Goal: Information Seeking & Learning: Learn about a topic

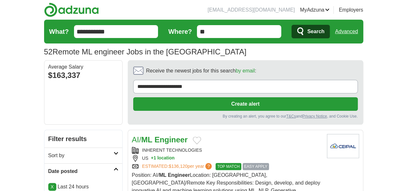
click at [325, 28] on span "Search" at bounding box center [316, 31] width 17 height 13
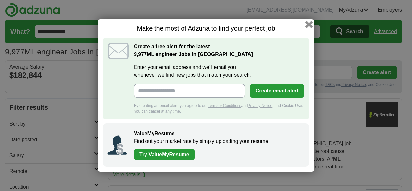
click at [308, 24] on button "button" at bounding box center [309, 24] width 7 height 7
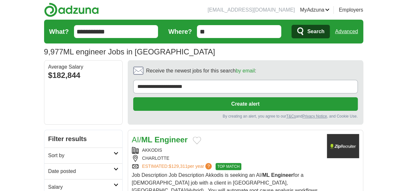
click at [48, 167] on h2 "Date posted" at bounding box center [80, 171] width 65 height 8
click at [48, 183] on link "Last 24 hours" at bounding box center [83, 187] width 70 height 8
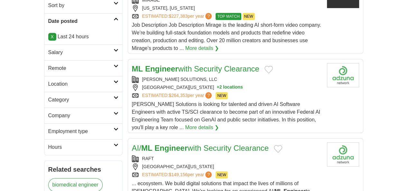
click at [48, 64] on h2 "Remote" at bounding box center [80, 68] width 65 height 8
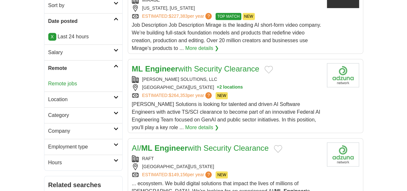
click at [48, 81] on link "Remote jobs" at bounding box center [62, 83] width 29 height 5
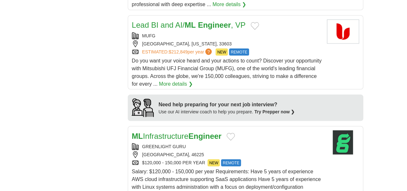
scroll to position [565, 0]
